Goal: Transaction & Acquisition: Subscribe to service/newsletter

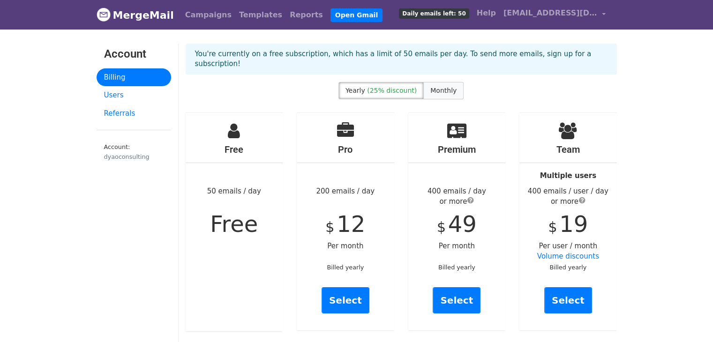
click at [438, 87] on span "Monthly" at bounding box center [443, 90] width 26 height 7
click at [600, 11] on link "[EMAIL_ADDRESS][DOMAIN_NAME]" at bounding box center [555, 15] width 110 height 22
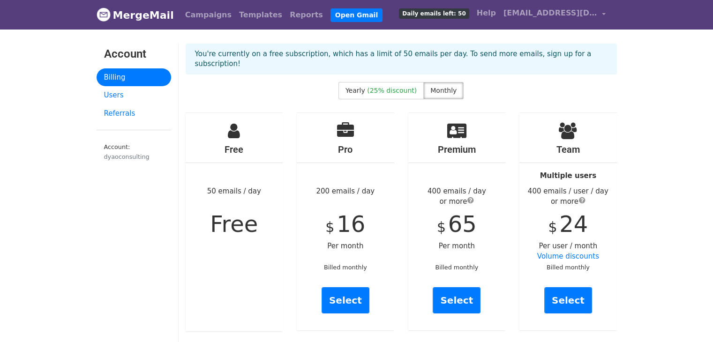
click at [537, 54] on p "You're currently on a free subscription, which has a limit of 50 emails per day…" at bounding box center [401, 59] width 412 height 20
click at [444, 51] on p "You're currently on a free subscription, which has a limit of 50 emails per day…" at bounding box center [401, 59] width 412 height 20
click at [469, 196] on span "submit" at bounding box center [470, 199] width 7 height 7
click at [583, 196] on span "submit" at bounding box center [582, 199] width 7 height 7
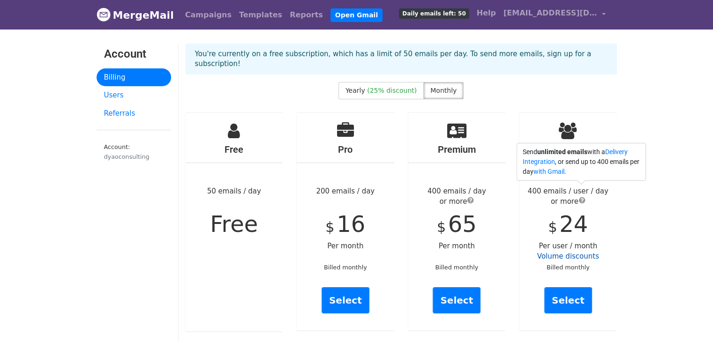
click at [577, 252] on link "Volume discounts" at bounding box center [568, 256] width 62 height 8
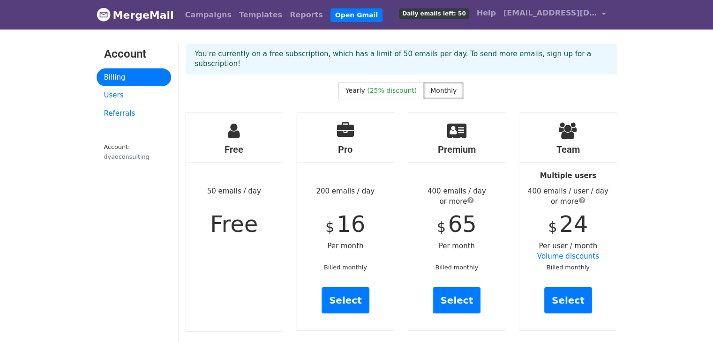
click at [148, 15] on link "MergeMail" at bounding box center [135, 15] width 77 height 20
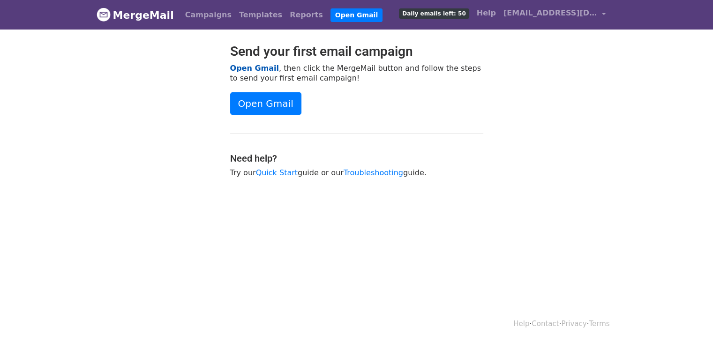
click at [253, 66] on link "Open Gmail" at bounding box center [254, 68] width 49 height 9
click at [252, 105] on link "Open Gmail" at bounding box center [265, 103] width 71 height 22
click at [266, 100] on link "Open Gmail" at bounding box center [265, 103] width 71 height 22
